Goal: Transaction & Acquisition: Download file/media

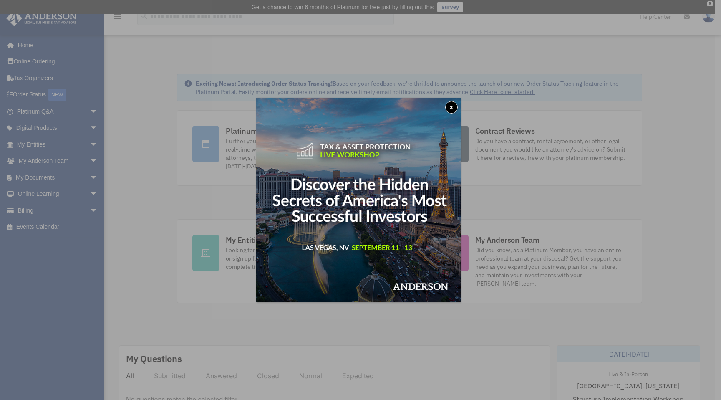
click at [455, 105] on button "x" at bounding box center [451, 107] width 13 height 13
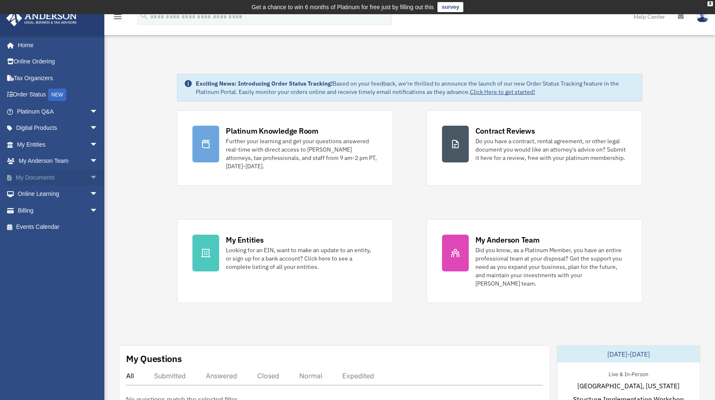
click at [40, 176] on link "My Documents arrow_drop_down" at bounding box center [58, 177] width 105 height 17
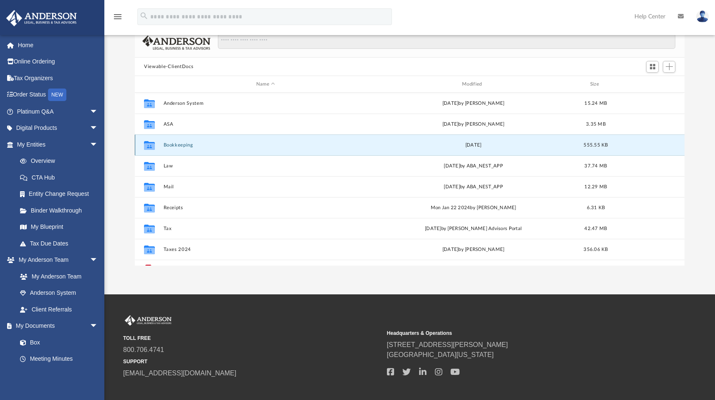
click at [172, 146] on button "Bookkeeping" at bounding box center [266, 144] width 204 height 5
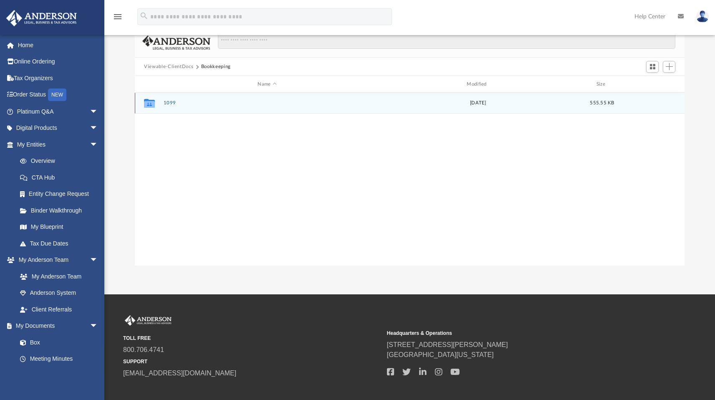
click at [150, 101] on icon "grid" at bounding box center [149, 103] width 11 height 9
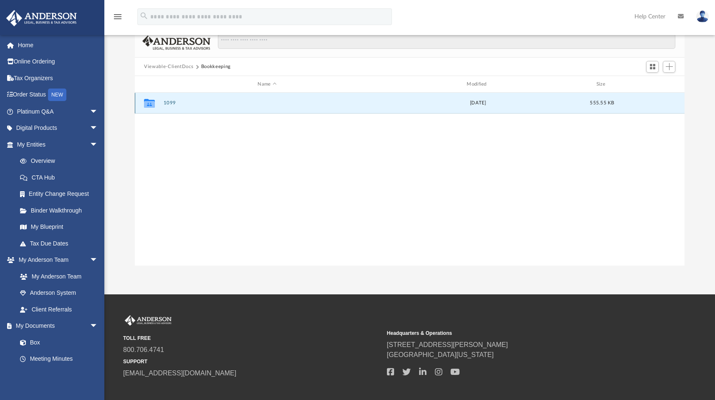
click at [165, 103] on button "1099" at bounding box center [267, 102] width 207 height 5
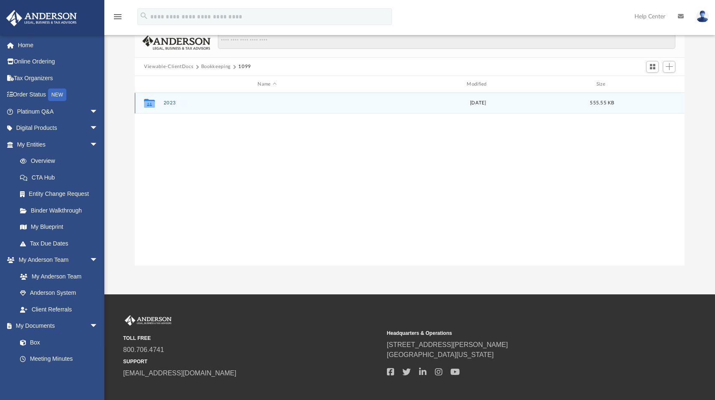
click at [148, 101] on icon "grid" at bounding box center [149, 104] width 11 height 7
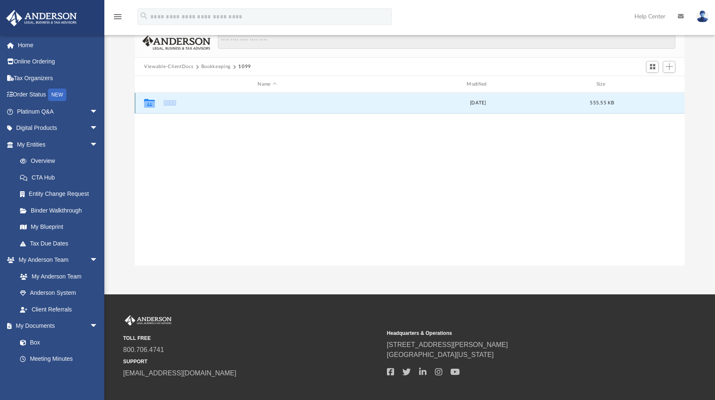
click at [148, 101] on icon "grid" at bounding box center [149, 104] width 11 height 7
click at [144, 97] on icon "Collaborated Folder" at bounding box center [149, 102] width 13 height 13
click at [172, 102] on button "2023" at bounding box center [267, 102] width 207 height 5
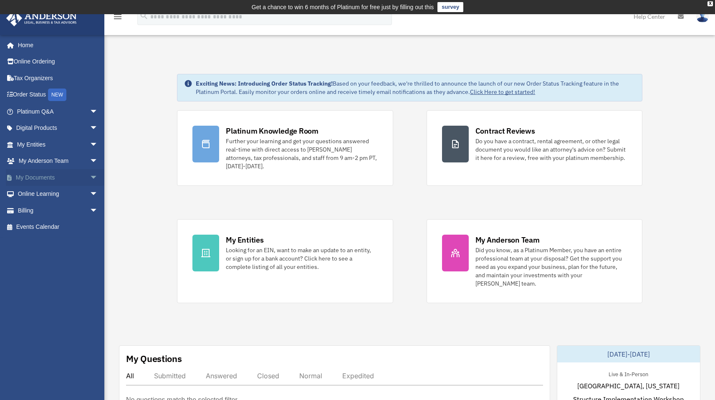
click at [75, 177] on link "My Documents arrow_drop_down" at bounding box center [58, 177] width 105 height 17
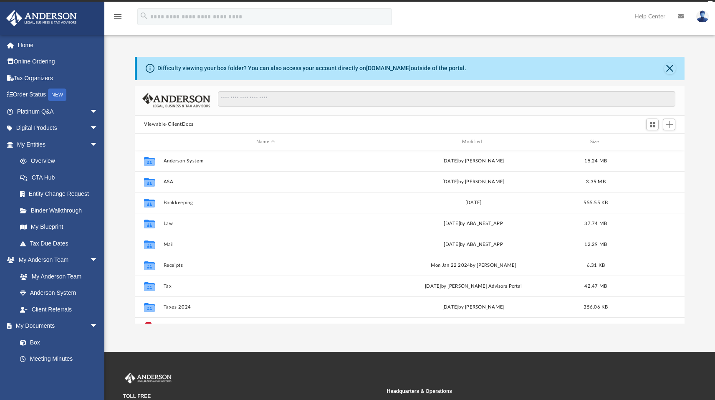
scroll to position [183, 543]
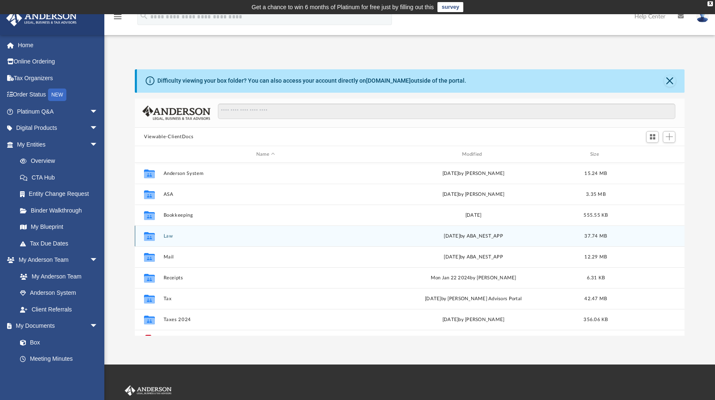
click at [169, 235] on button "Law" at bounding box center [266, 235] width 204 height 5
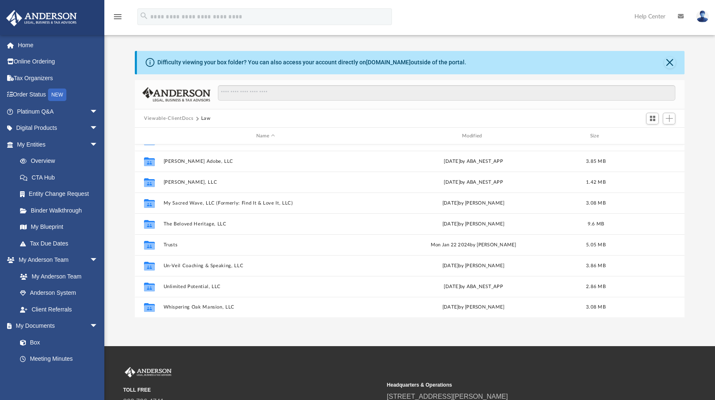
scroll to position [13, 0]
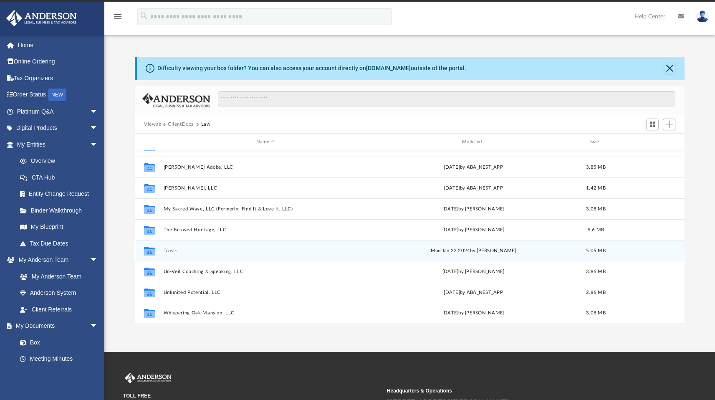
click at [171, 248] on button "Trusts" at bounding box center [266, 250] width 204 height 5
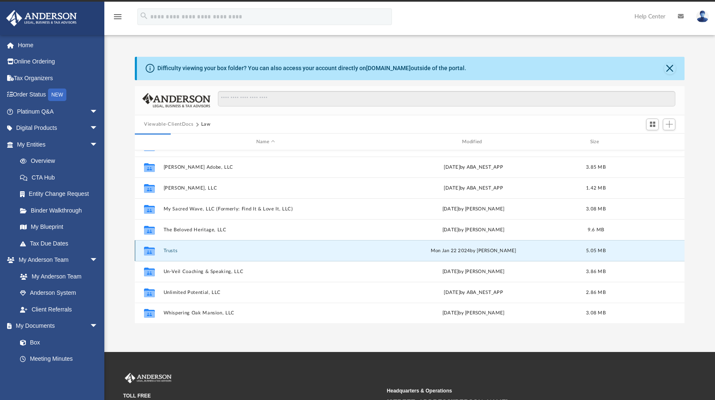
scroll to position [0, 0]
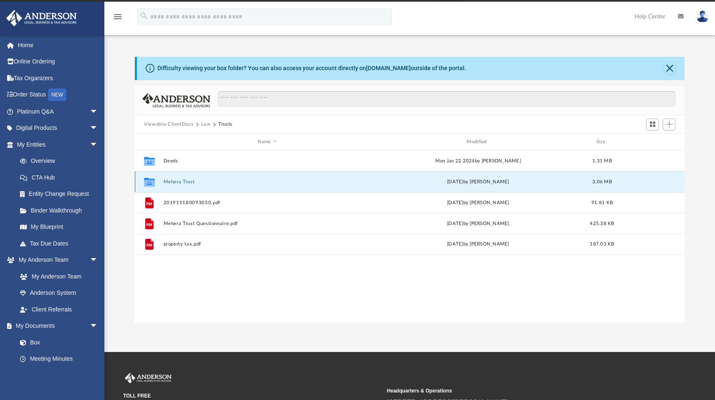
click at [174, 182] on button "Mehera Trust" at bounding box center [267, 181] width 207 height 5
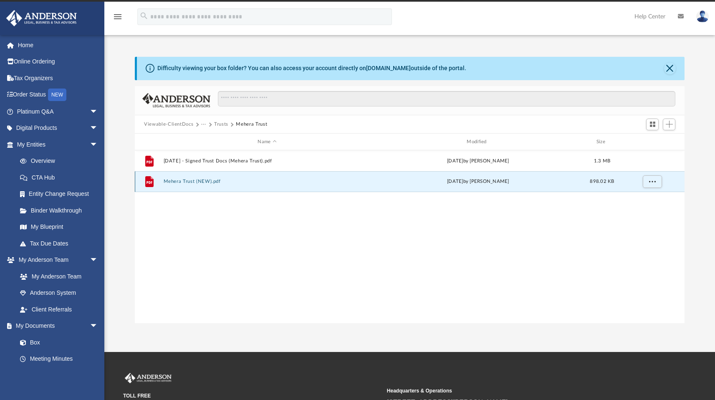
click at [174, 182] on button "Mehera Trust (NEW).pdf" at bounding box center [267, 181] width 207 height 5
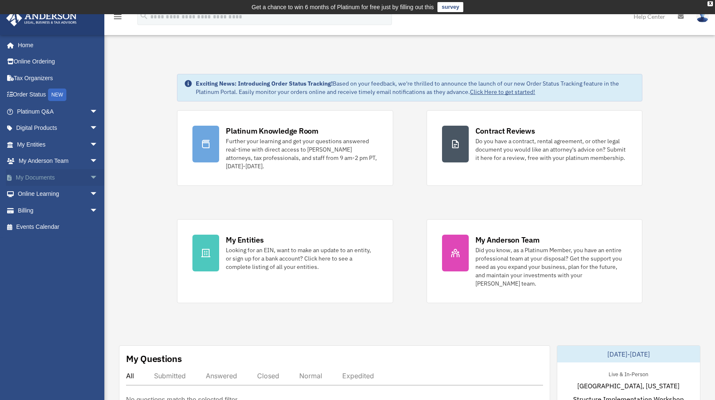
click at [90, 177] on span "arrow_drop_down" at bounding box center [98, 177] width 17 height 17
click at [90, 176] on span "arrow_drop_up" at bounding box center [98, 177] width 17 height 17
click at [90, 178] on span "arrow_drop_down" at bounding box center [98, 177] width 17 height 17
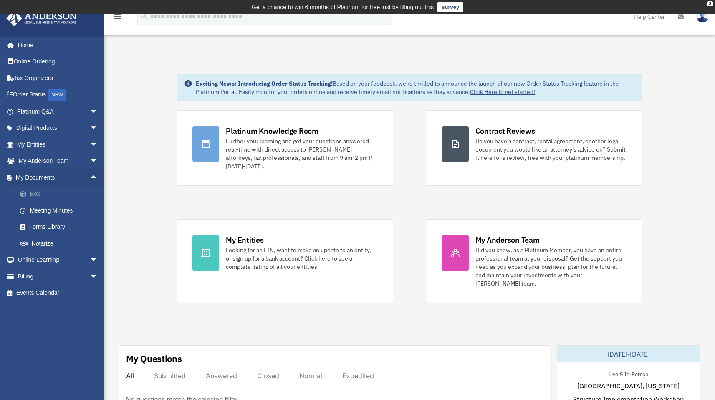
click at [32, 191] on link "Box" at bounding box center [61, 194] width 99 height 17
click at [36, 194] on link "Box" at bounding box center [61, 194] width 99 height 17
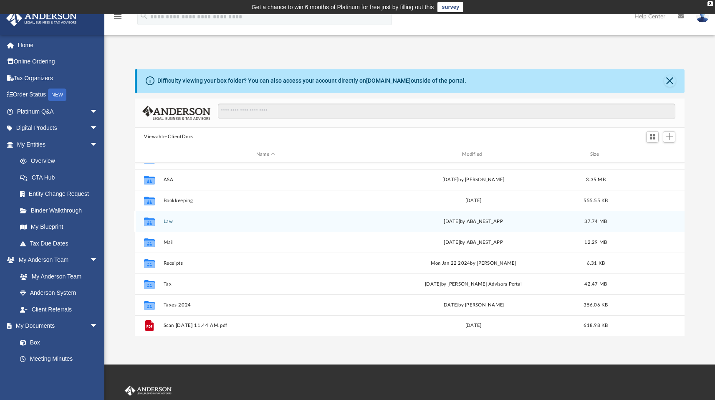
scroll to position [14, 0]
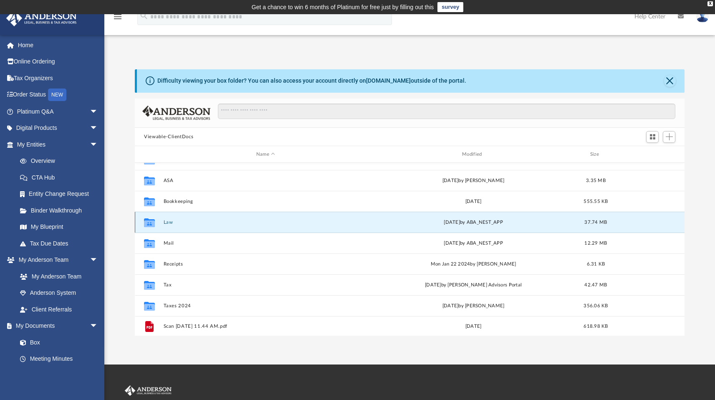
click at [167, 222] on button "Law" at bounding box center [266, 222] width 204 height 5
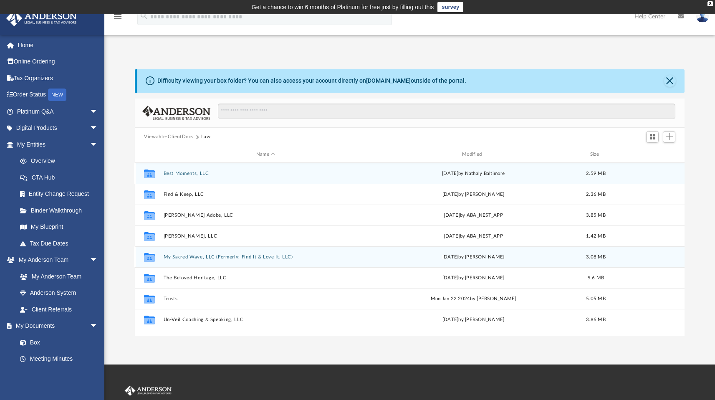
scroll to position [35, 0]
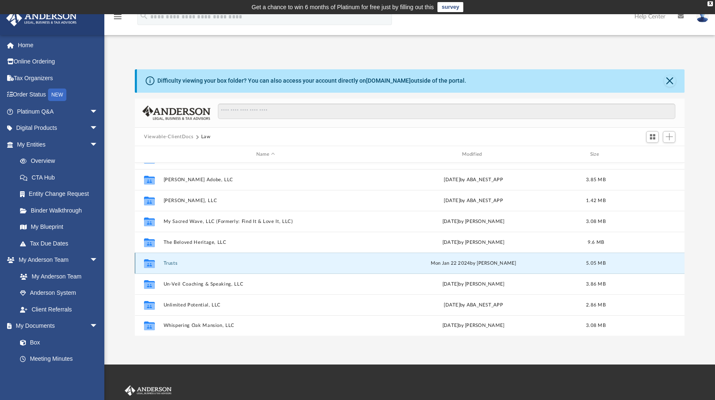
click at [172, 264] on button "Trusts" at bounding box center [266, 262] width 204 height 5
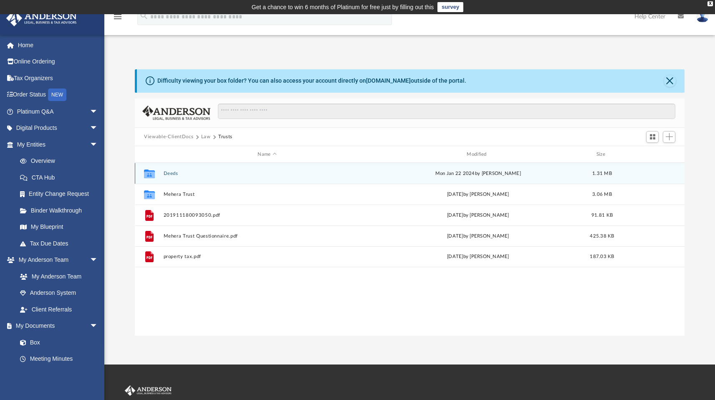
click at [173, 173] on button "Deeds" at bounding box center [267, 173] width 207 height 5
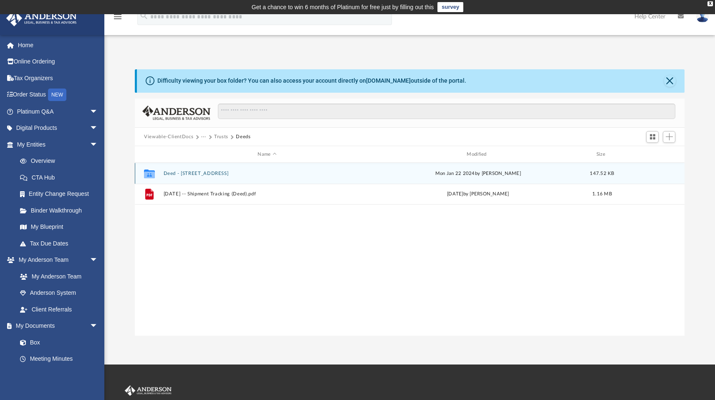
click at [176, 172] on button "Deed - 3805 Kirkwood St. Georges Road" at bounding box center [267, 173] width 207 height 5
click at [176, 172] on button "2024-01-22 - Paid Deed Filing Fee Receipt $88.03.pdf" at bounding box center [267, 173] width 207 height 5
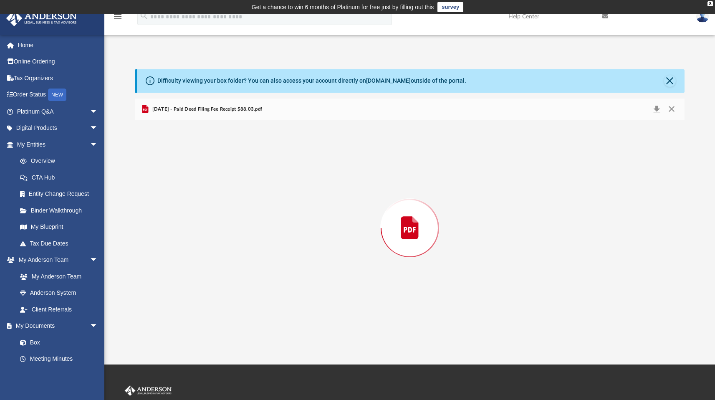
click at [176, 172] on div "Preview" at bounding box center [410, 227] width 550 height 215
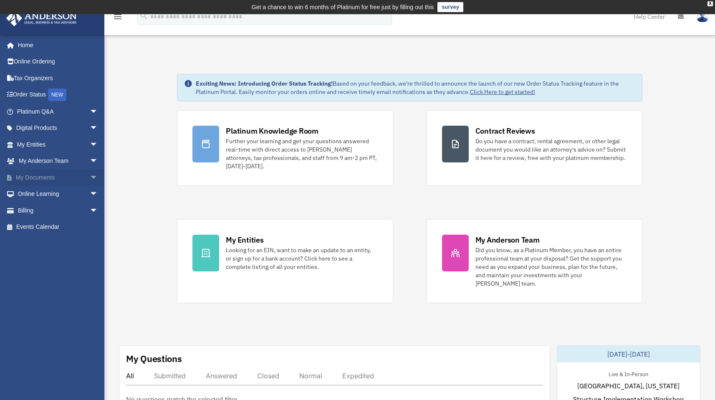
click at [90, 177] on span "arrow_drop_down" at bounding box center [98, 177] width 17 height 17
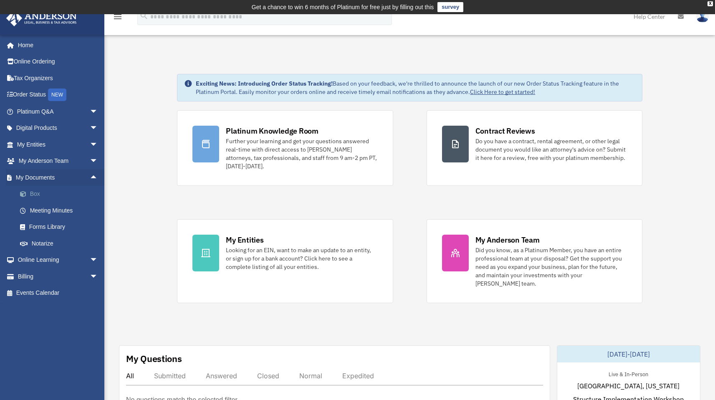
click at [36, 191] on link "Box" at bounding box center [61, 194] width 99 height 17
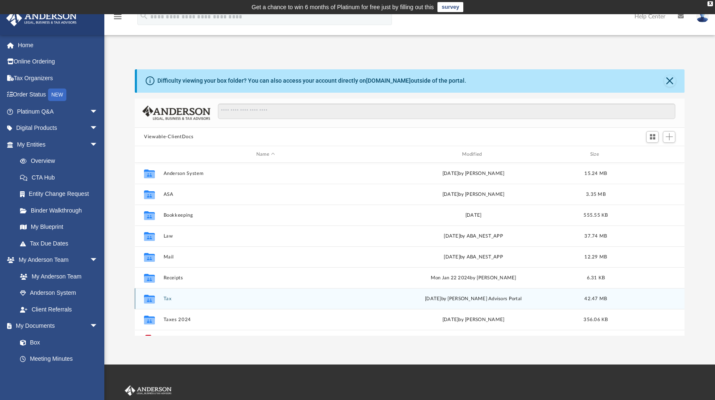
scroll to position [15, 0]
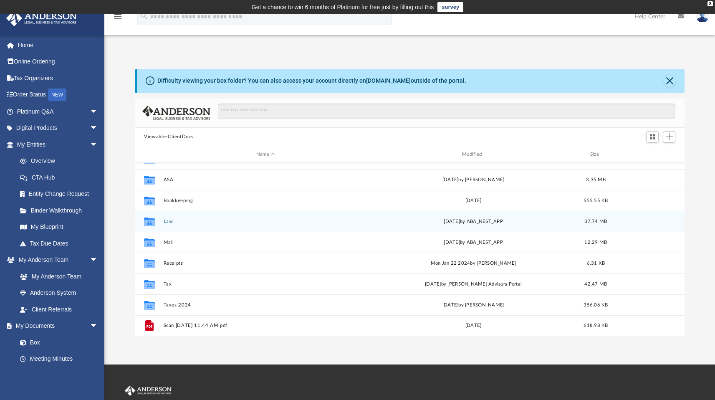
click at [170, 224] on div "Collaborated Folder Law [DATE] by ABA_NEST_APP 37.74 MB" at bounding box center [410, 221] width 550 height 21
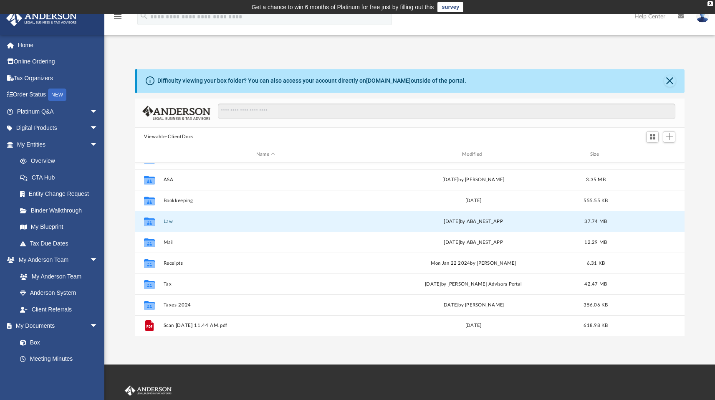
click at [170, 219] on button "Law" at bounding box center [266, 221] width 204 height 5
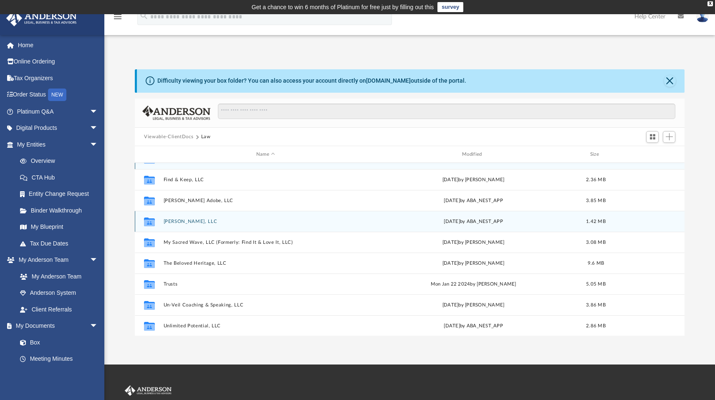
scroll to position [0, 0]
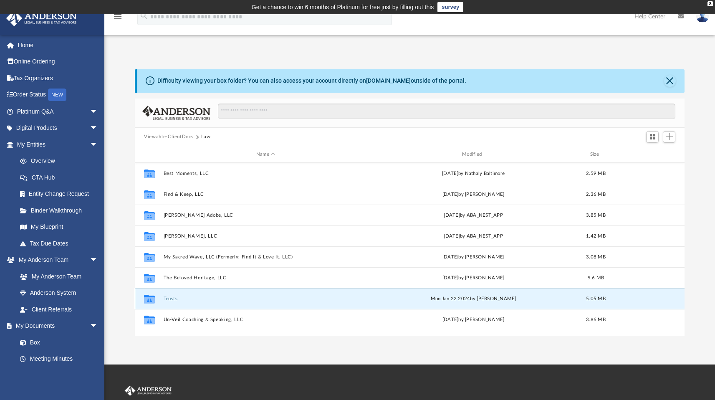
click at [171, 299] on button "Trusts" at bounding box center [266, 298] width 204 height 5
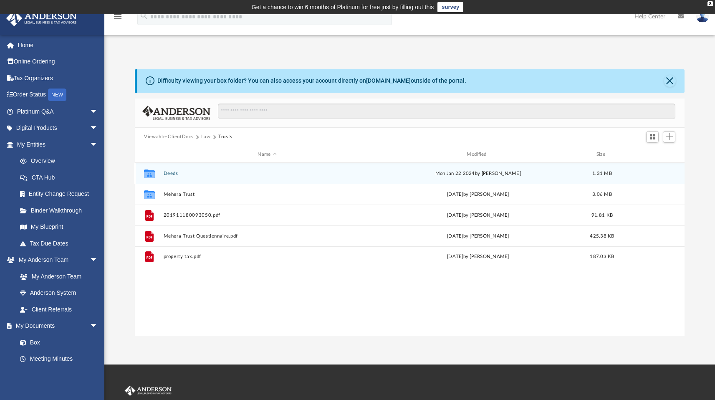
click at [173, 173] on button "Deeds" at bounding box center [267, 173] width 207 height 5
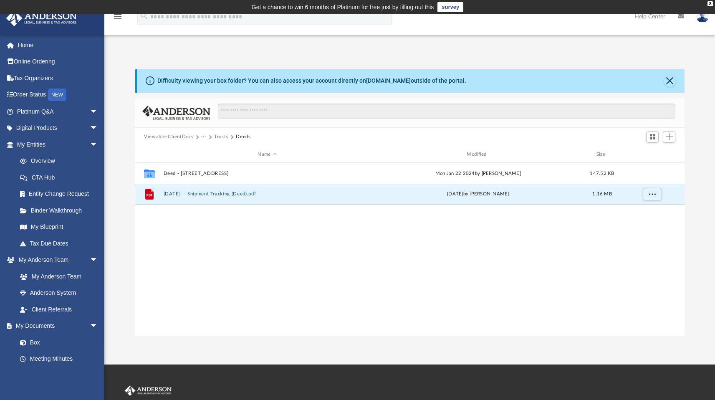
click at [217, 195] on button "2022.11.29 -- Shipment Tracking (Deed).pdf" at bounding box center [267, 193] width 207 height 5
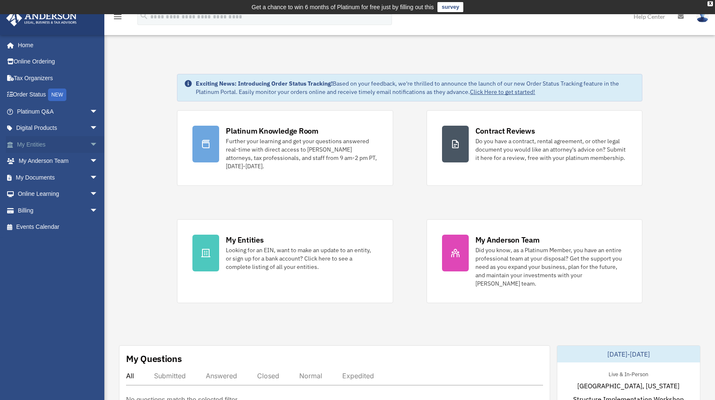
click at [95, 144] on span "arrow_drop_down" at bounding box center [98, 144] width 17 height 17
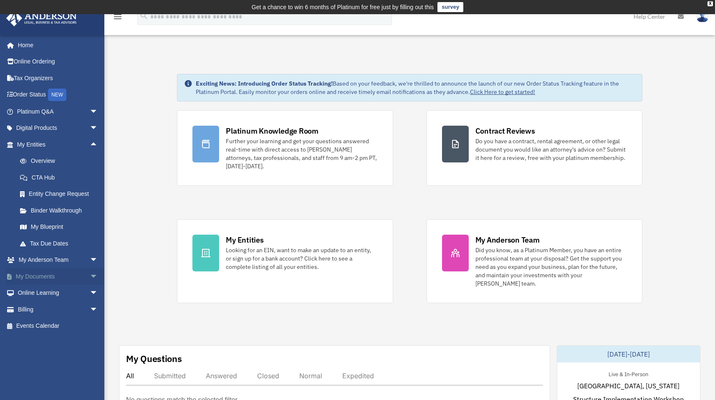
click at [90, 274] on span "arrow_drop_down" at bounding box center [98, 276] width 17 height 17
click at [33, 293] on link "Box" at bounding box center [61, 293] width 99 height 17
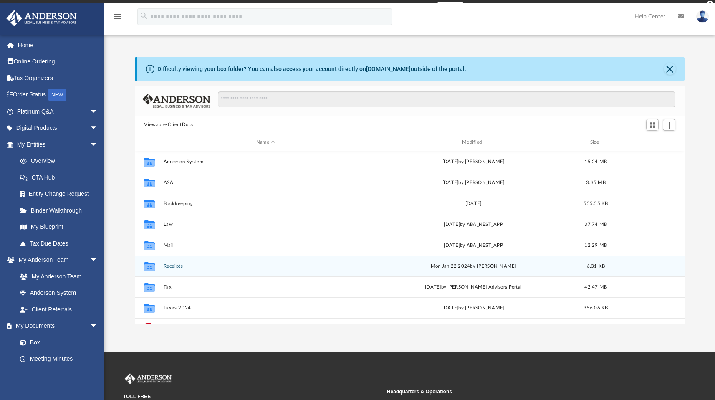
scroll to position [183, 543]
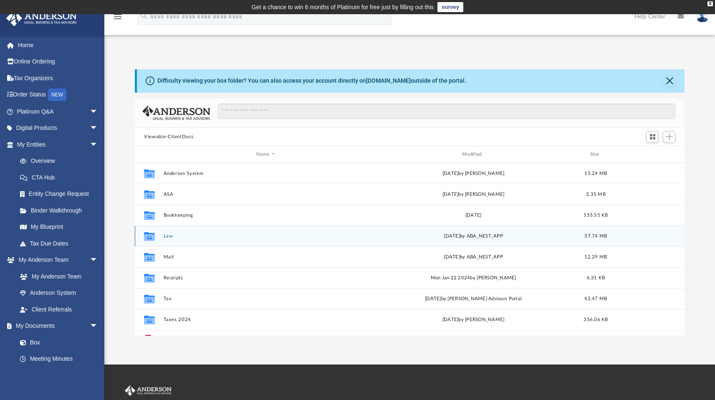
click at [171, 235] on button "Law" at bounding box center [266, 235] width 204 height 5
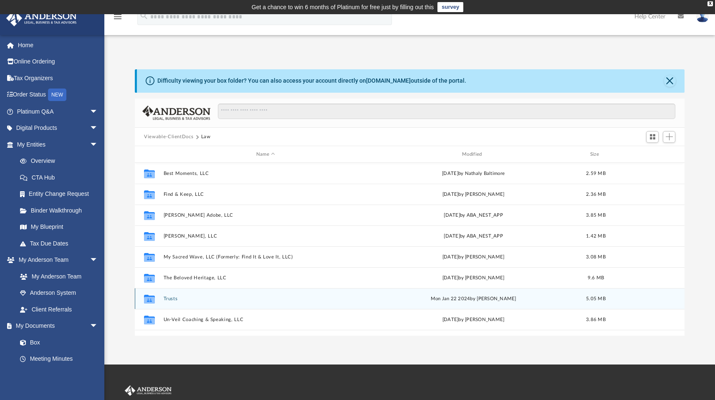
click at [176, 299] on button "Trusts" at bounding box center [266, 298] width 204 height 5
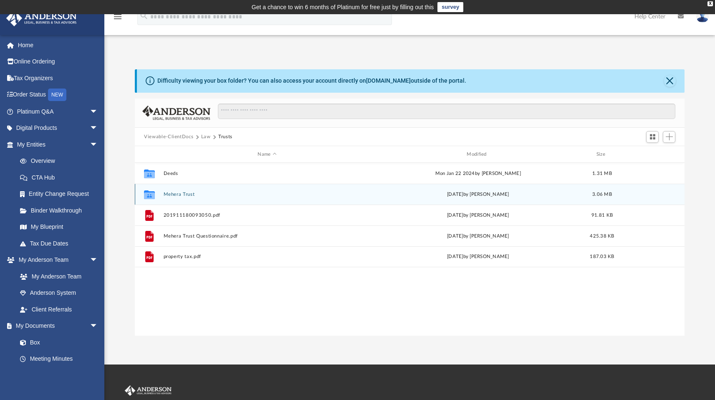
click at [180, 195] on button "Mehera Trust" at bounding box center [267, 194] width 207 height 5
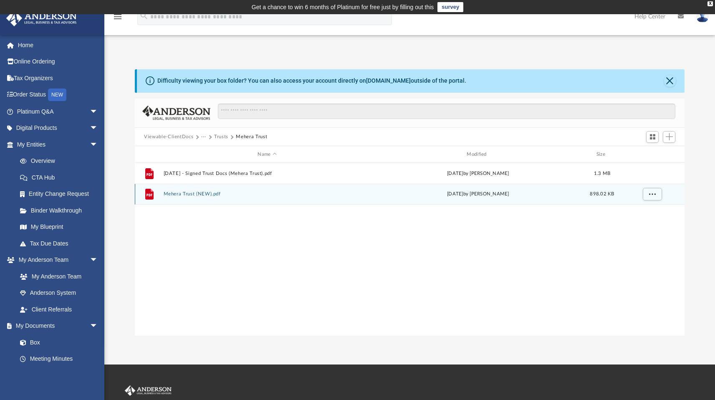
click at [183, 194] on button "Mehera Trust (NEW).pdf" at bounding box center [267, 193] width 207 height 5
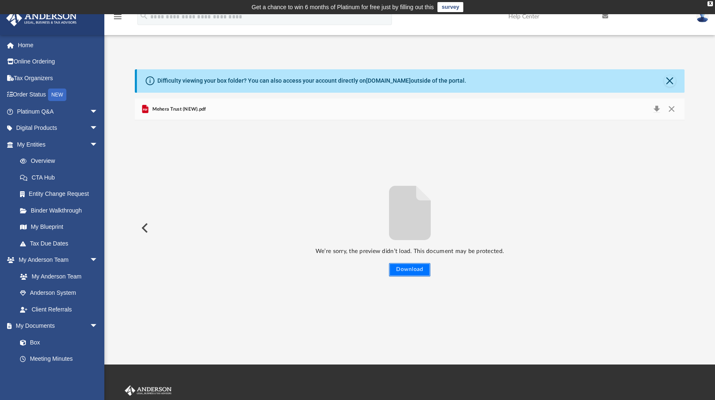
click at [415, 270] on button "Download" at bounding box center [409, 269] width 41 height 13
